Goal: Navigation & Orientation: Understand site structure

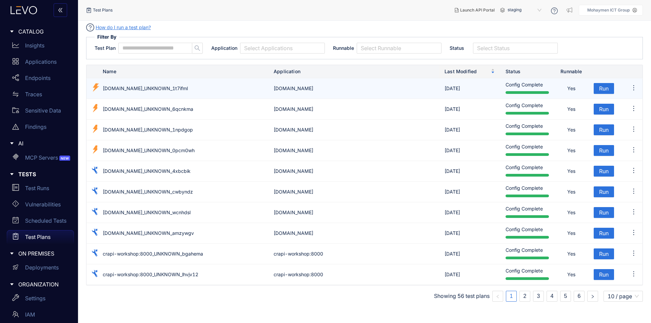
click at [538, 92] on div at bounding box center [526, 92] width 43 height 3
click at [632, 85] on icon "ellipsis" at bounding box center [633, 87] width 7 height 7
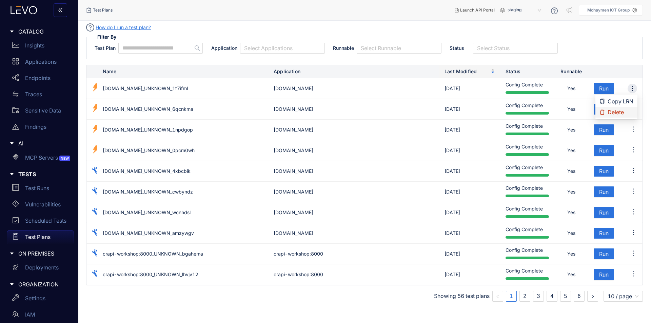
click at [603, 60] on div "How do I run a test plan? Filter By Test Plan Application Select Applications R…" at bounding box center [364, 168] width 557 height 278
click at [35, 223] on p "Scheduled Tests" at bounding box center [45, 221] width 41 height 6
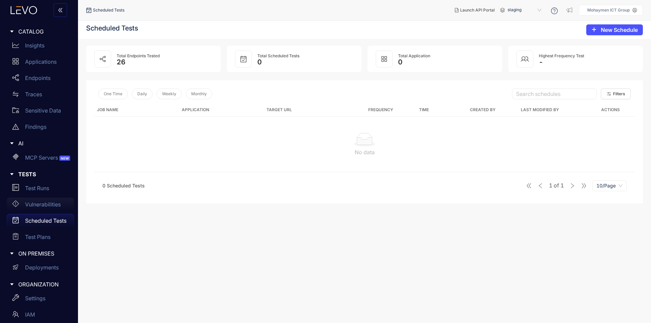
click at [39, 204] on p "Vulnerabilities" at bounding box center [43, 204] width 36 height 6
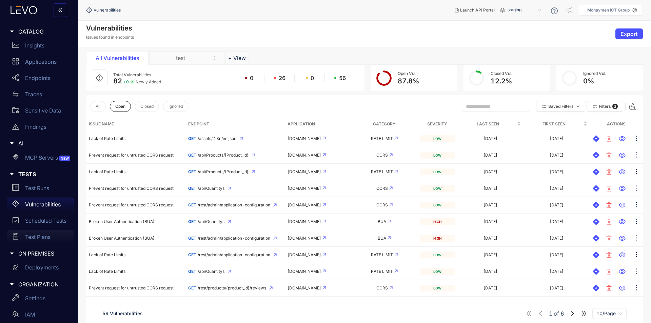
click at [40, 236] on p "Test Plans" at bounding box center [37, 237] width 25 height 6
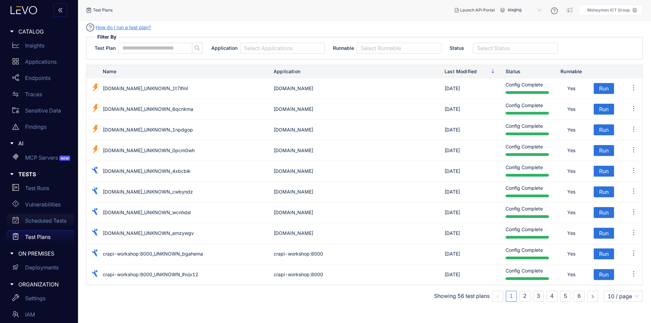
click at [40, 219] on p "Scheduled Tests" at bounding box center [45, 221] width 41 height 6
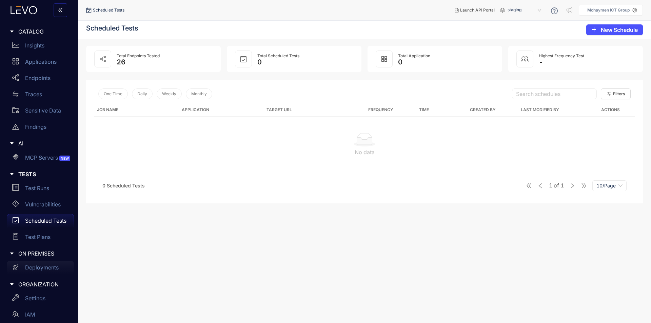
click at [40, 266] on p "Deployments" at bounding box center [42, 267] width 34 height 6
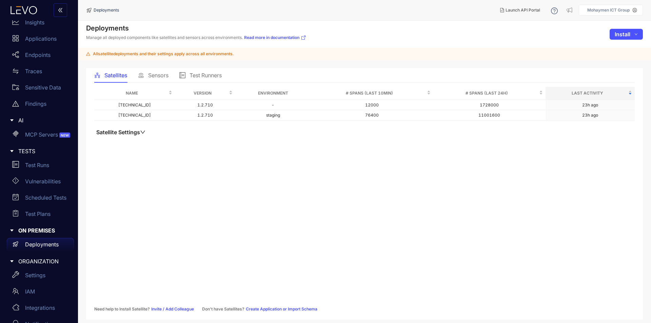
scroll to position [34, 0]
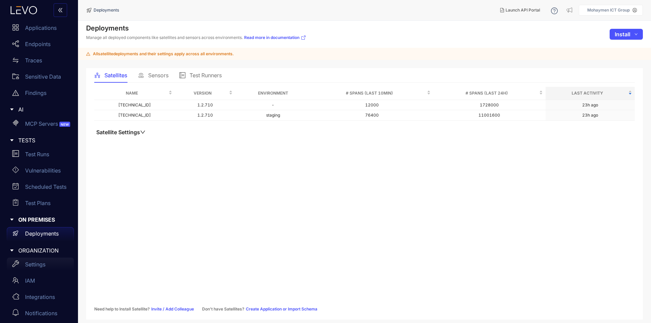
click at [42, 264] on p "Settings" at bounding box center [35, 264] width 20 height 6
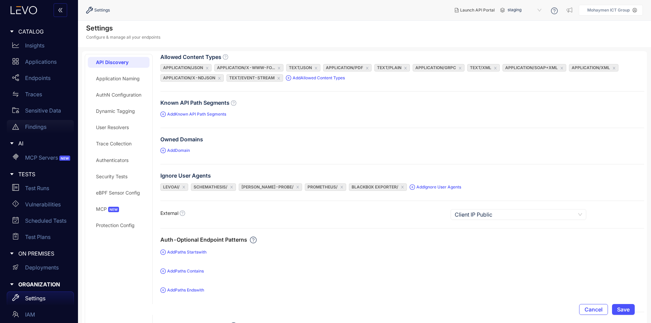
click at [41, 124] on p "Findings" at bounding box center [35, 127] width 21 height 6
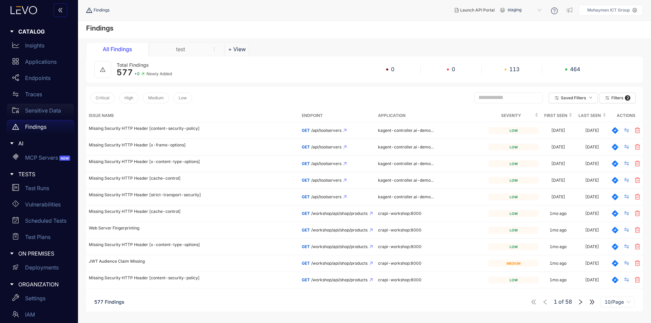
click at [46, 108] on p "Sensitive Data" at bounding box center [43, 110] width 36 height 6
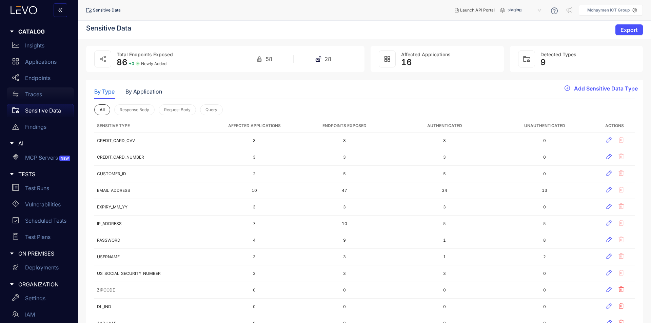
click at [41, 97] on p "Traces" at bounding box center [33, 94] width 17 height 6
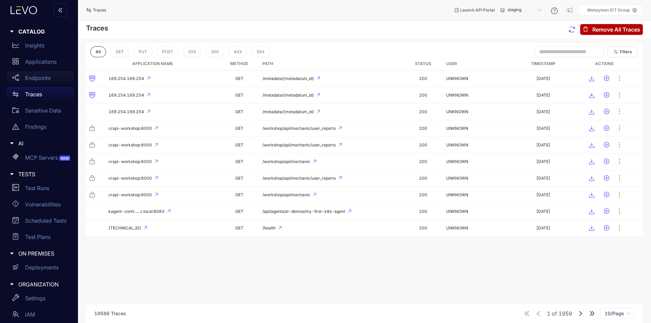
click at [35, 82] on div "Endpoints" at bounding box center [40, 78] width 67 height 14
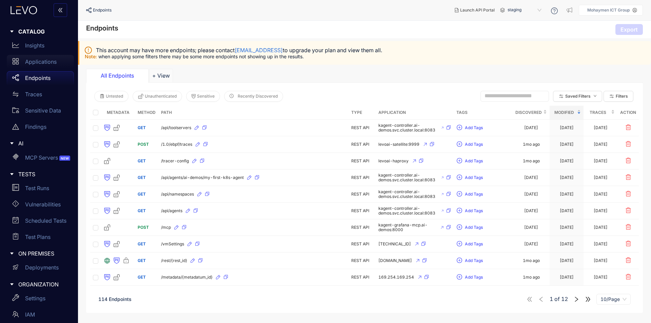
click at [32, 61] on p "Applications" at bounding box center [41, 62] width 32 height 6
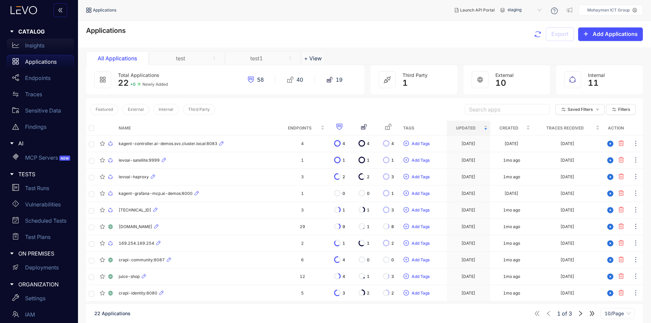
click at [35, 42] on div "Insights" at bounding box center [40, 46] width 67 height 14
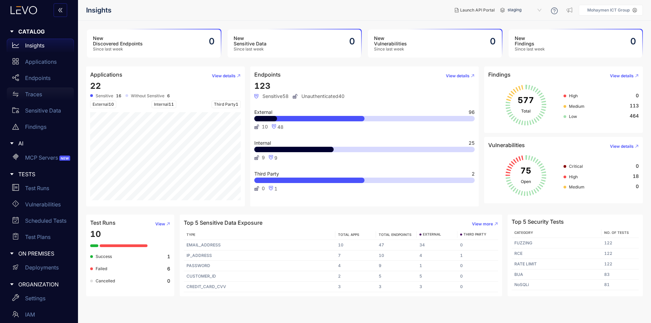
click at [36, 97] on p "Traces" at bounding box center [33, 94] width 17 height 6
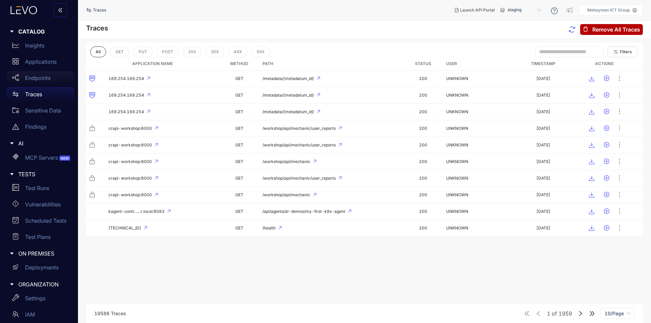
click at [41, 79] on p "Endpoints" at bounding box center [37, 78] width 25 height 6
